Goal: Book appointment/travel/reservation

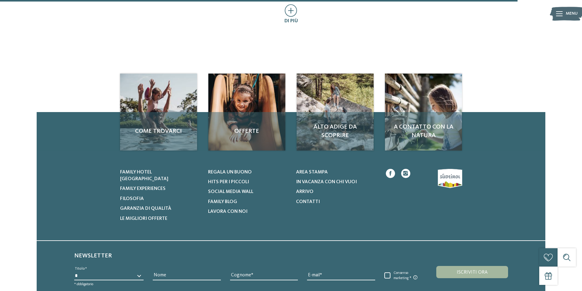
scroll to position [489, 0]
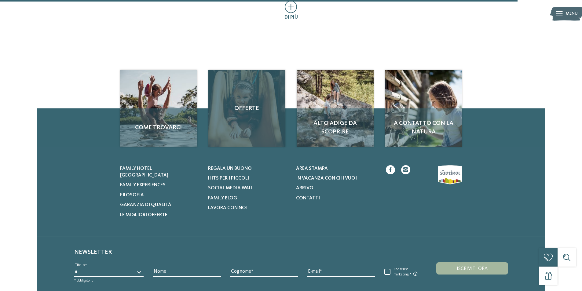
click at [254, 132] on div "Offerte" at bounding box center [246, 108] width 77 height 77
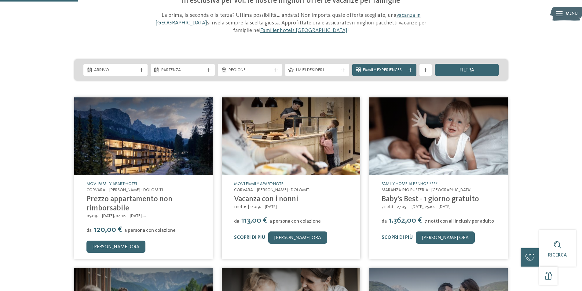
scroll to position [122, 0]
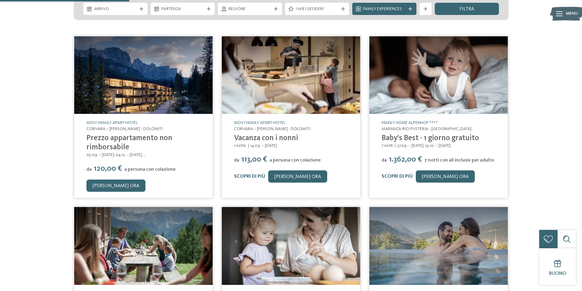
click at [139, 89] on img at bounding box center [143, 75] width 138 height 78
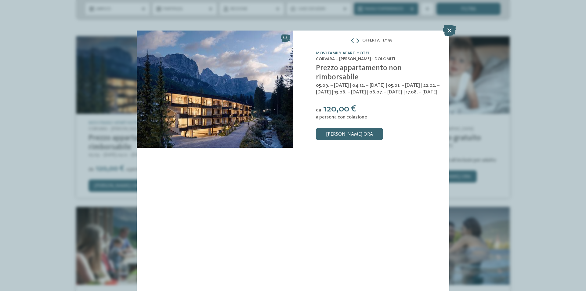
click at [360, 40] on div "Offerta 1 / 198" at bounding box center [371, 41] width 156 height 8
click at [450, 30] on icon at bounding box center [449, 30] width 13 height 11
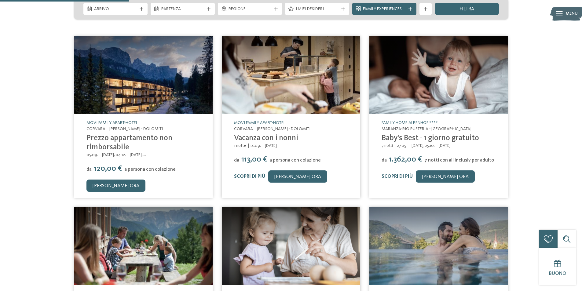
click at [129, 124] on link "Movi Family Apart-Hotel" at bounding box center [111, 123] width 51 height 4
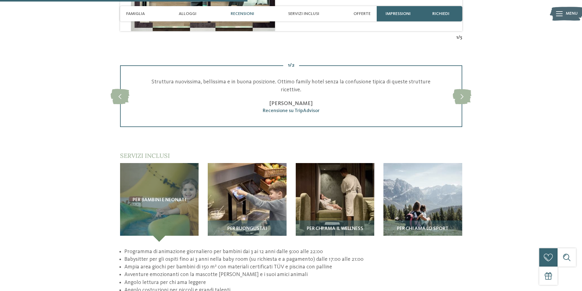
scroll to position [916, 0]
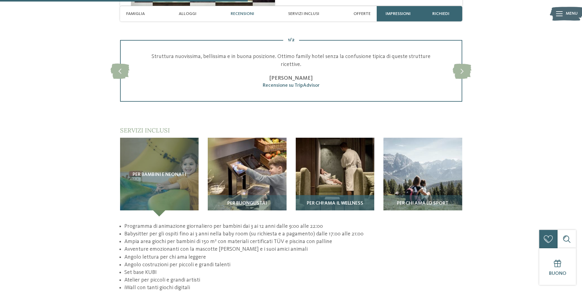
click at [349, 201] on span "Per chi ama il wellness" at bounding box center [335, 203] width 56 height 5
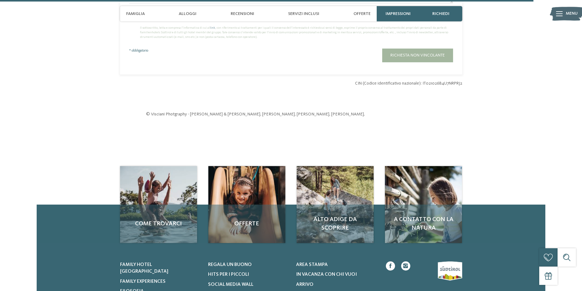
scroll to position [2016, 0]
